Goal: Task Accomplishment & Management: Manage account settings

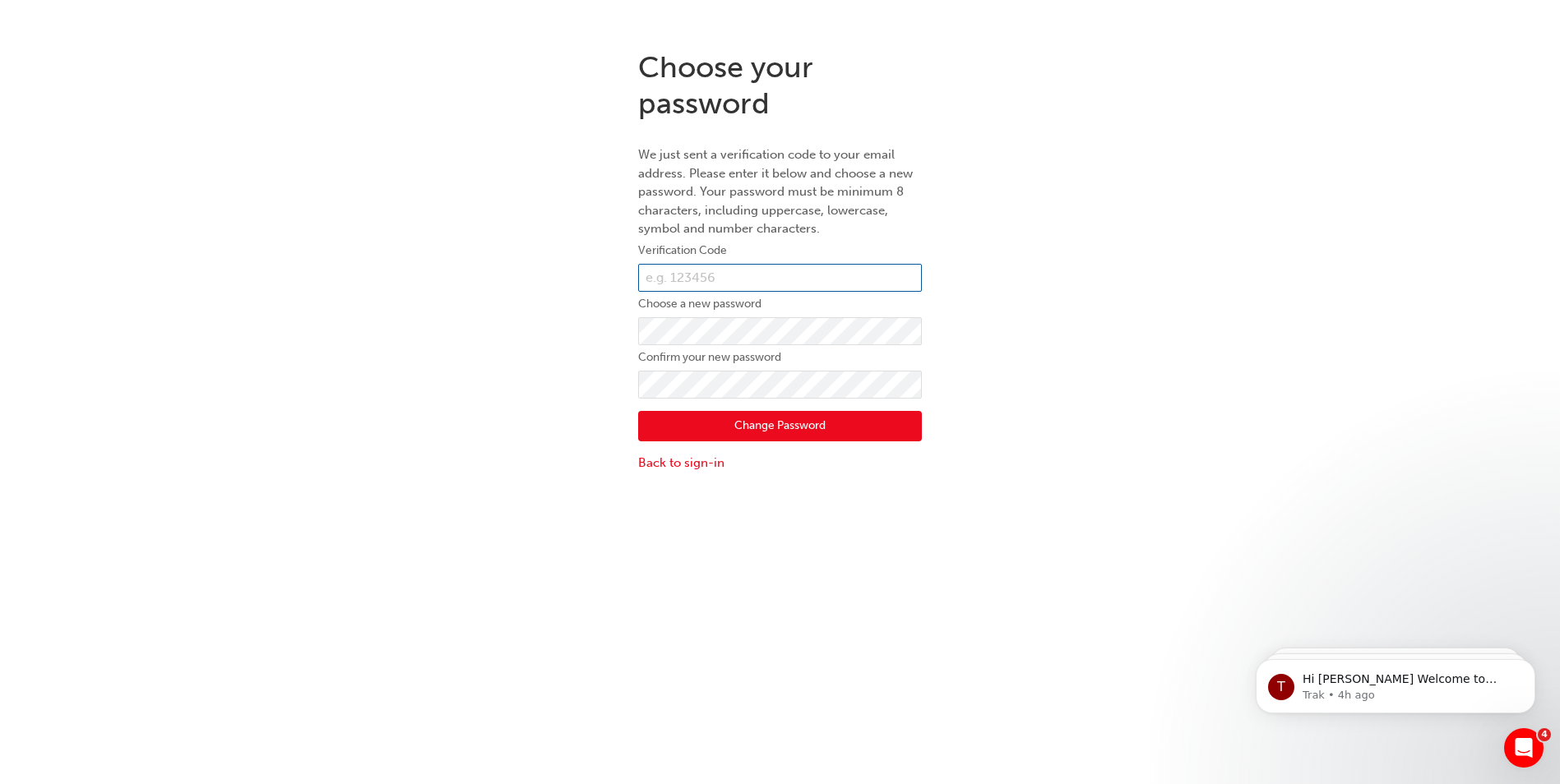
click at [683, 273] on input "text" at bounding box center [780, 278] width 284 height 28
type input "097847"
click button "Change Password" at bounding box center [780, 427] width 284 height 31
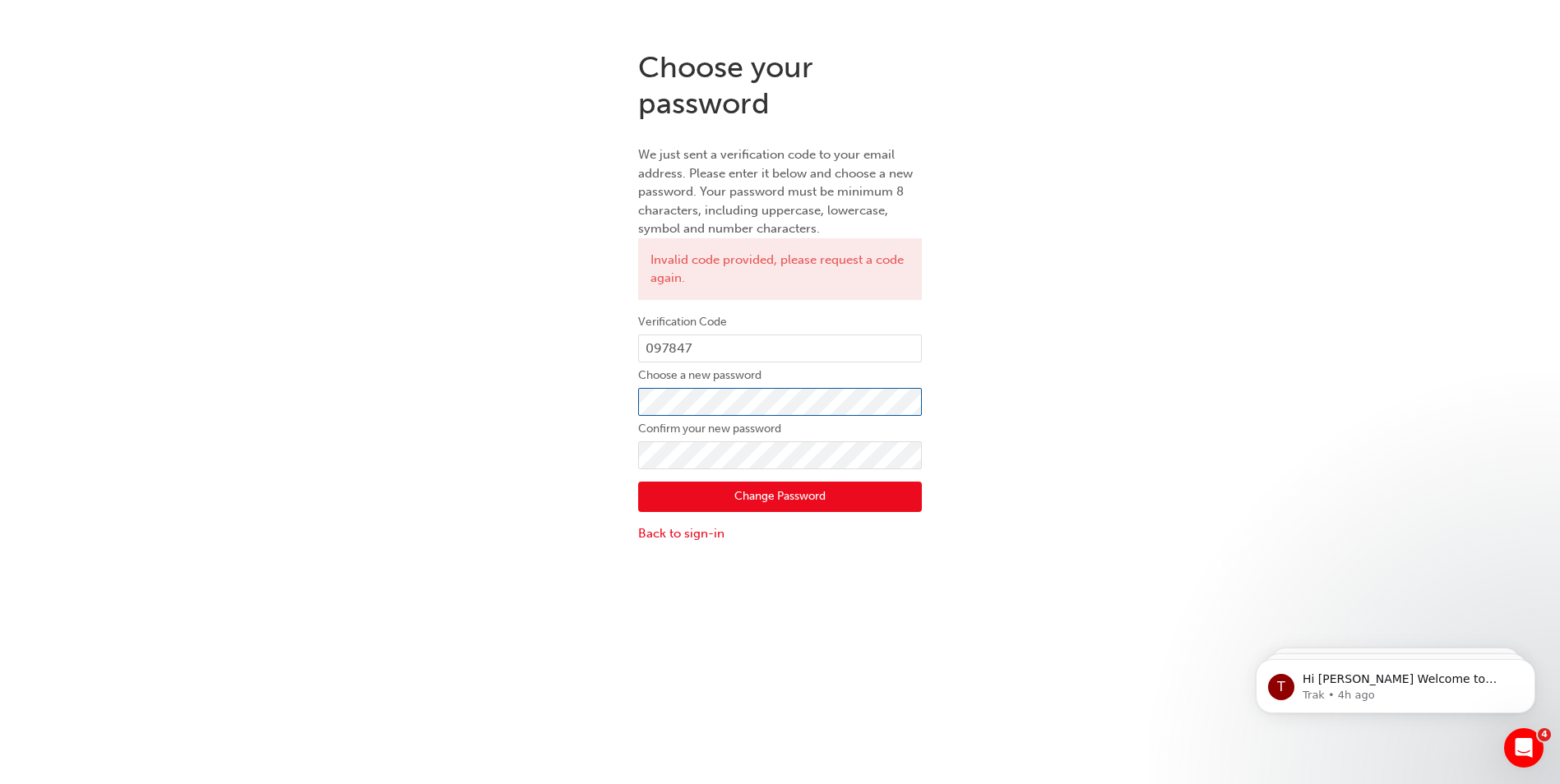
click at [570, 394] on div "Choose your password We just sent a verification code to your email address. Pl…" at bounding box center [780, 295] width 1560 height 518
click at [652, 499] on button "Change Password" at bounding box center [780, 497] width 284 height 31
click at [555, 406] on div "Choose your password We just sent a verification code to your email address. Pl…" at bounding box center [780, 295] width 1560 height 518
click at [650, 503] on button "Change Password" at bounding box center [780, 497] width 284 height 31
click at [1271, 453] on div "Choose your password We just sent a verification code to your email address. Pl…" at bounding box center [780, 295] width 1560 height 518
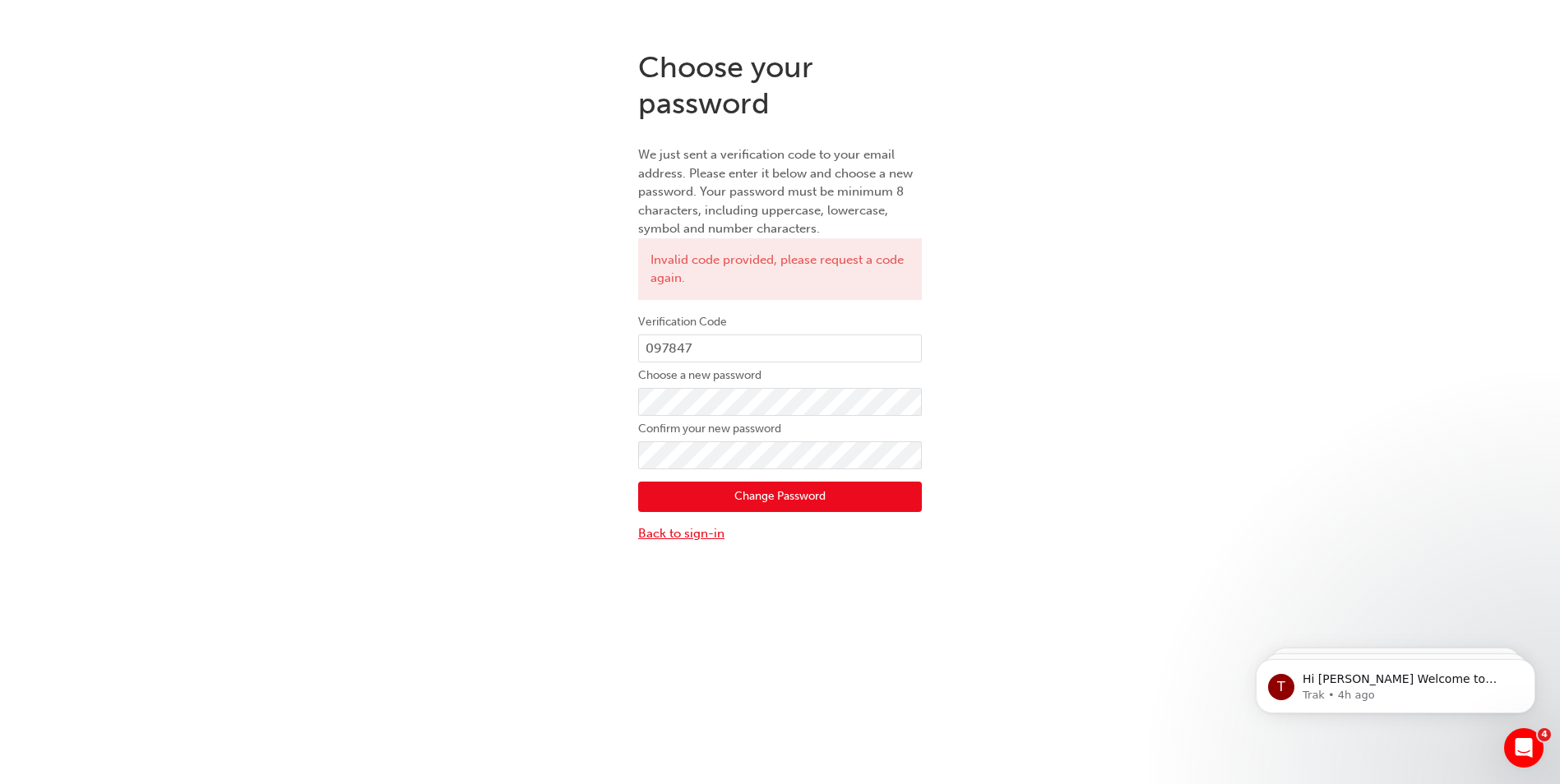
click at [682, 534] on link "Back to sign-in" at bounding box center [780, 534] width 284 height 19
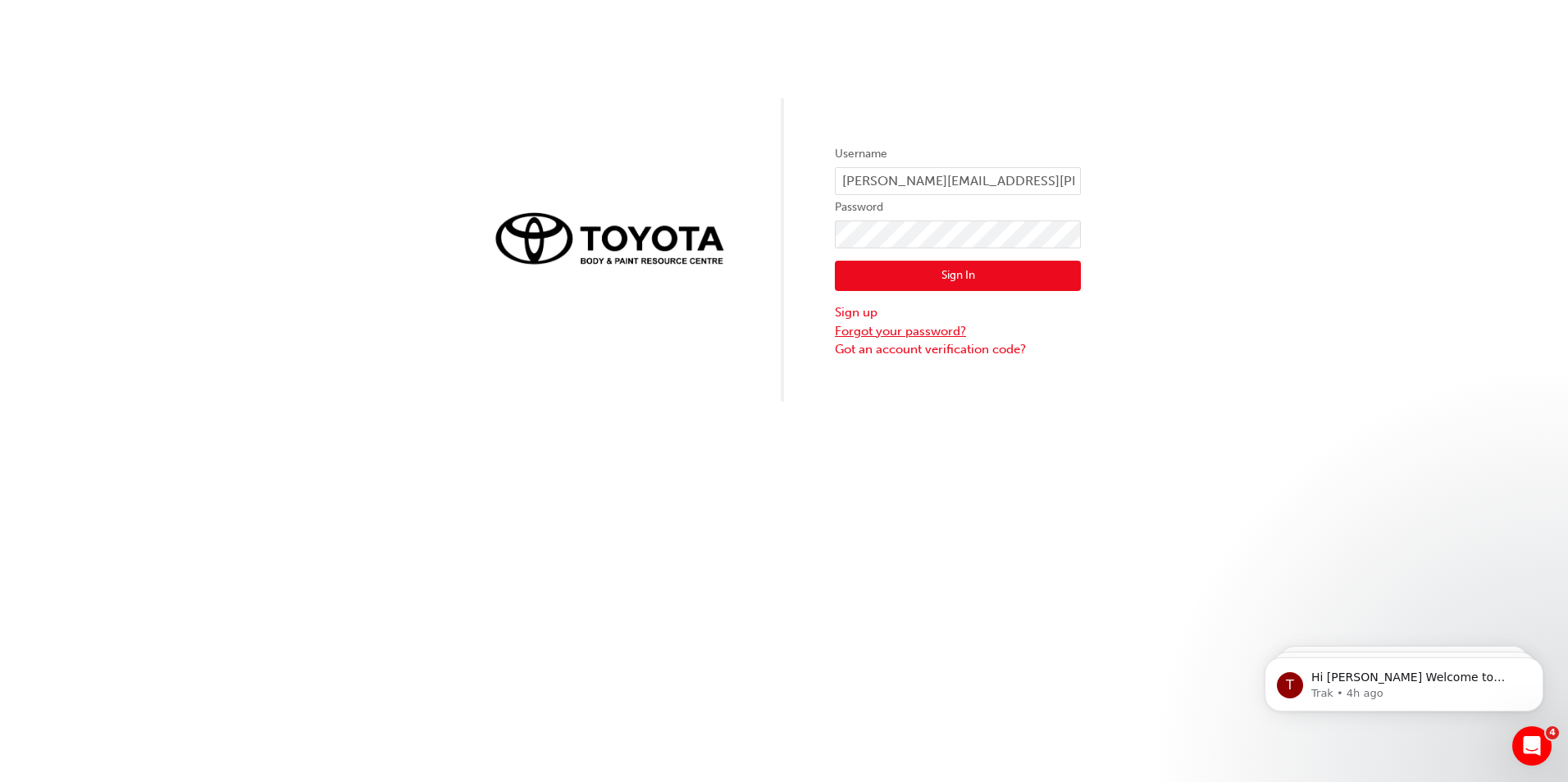
click at [881, 335] on link "Forgot your password?" at bounding box center [958, 332] width 246 height 19
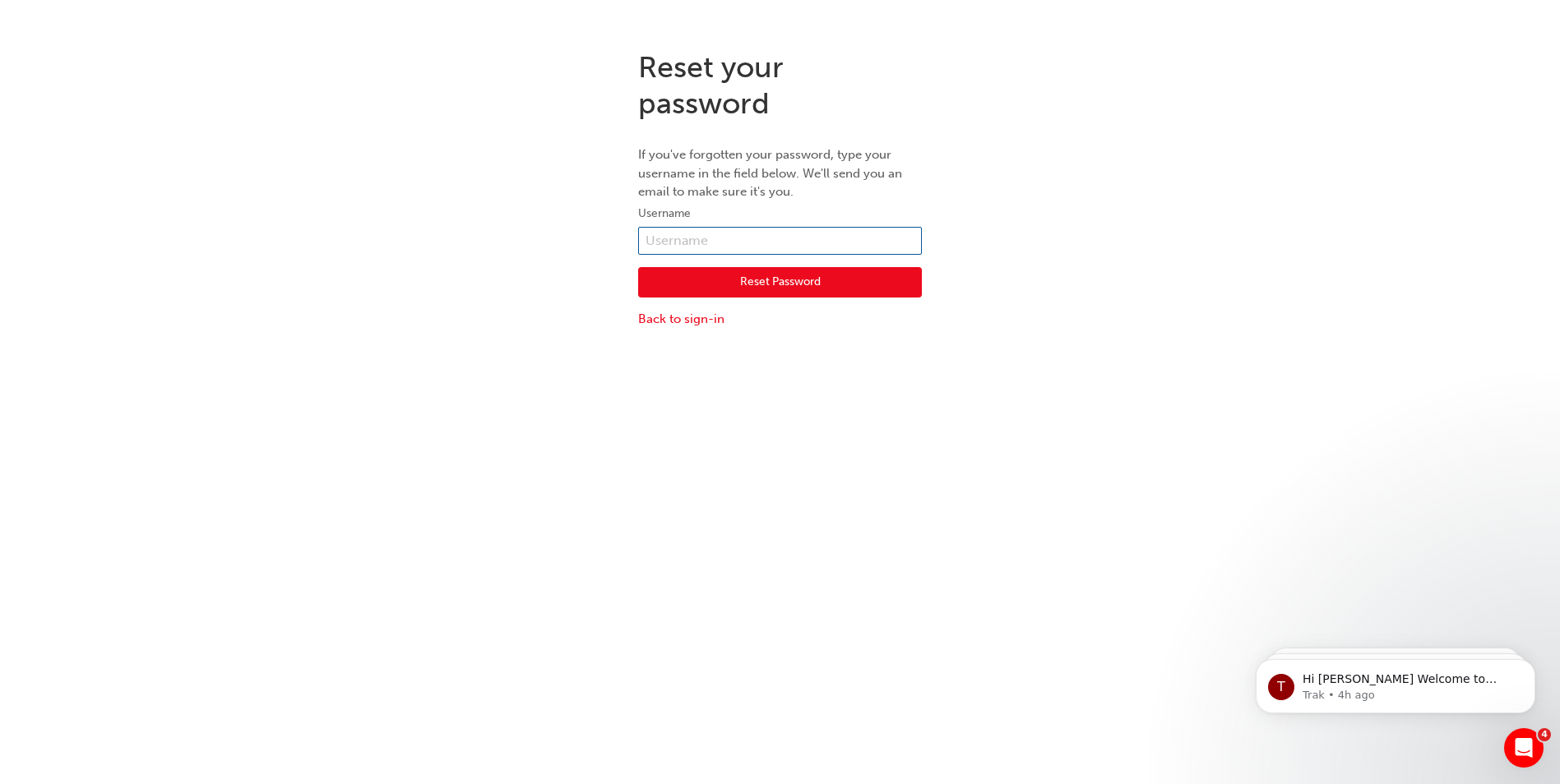
click at [694, 240] on input "text" at bounding box center [780, 240] width 284 height 28
type input "[PERSON_NAME][EMAIL_ADDRESS][PERSON_NAME][DOMAIN_NAME]"
click at [770, 274] on button "Reset Password" at bounding box center [780, 283] width 284 height 31
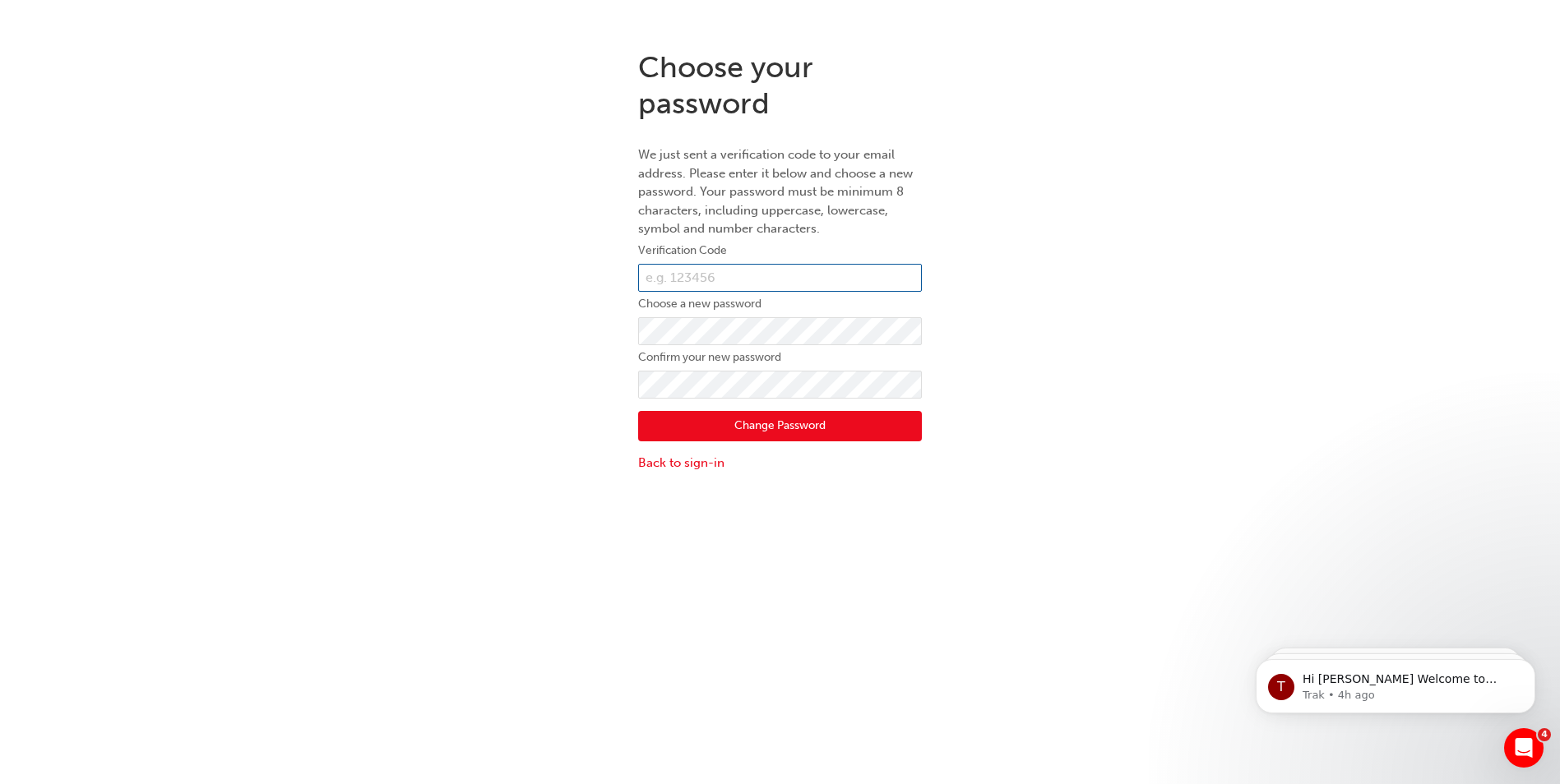
click at [749, 274] on input "text" at bounding box center [780, 278] width 284 height 28
type input "861363"
click at [656, 425] on button "Change Password" at bounding box center [780, 427] width 284 height 31
